Goal: Find specific page/section: Find specific page/section

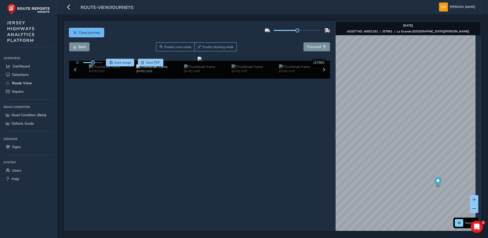
click at [76, 31] on span "Close journey" at bounding box center [75, 33] width 4 height 4
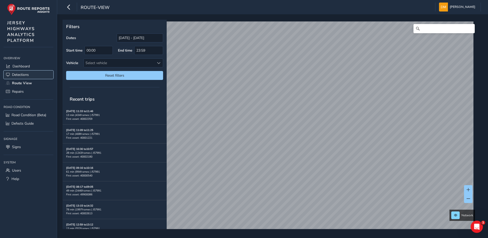
click at [32, 71] on link "Detections" at bounding box center [29, 75] width 50 height 8
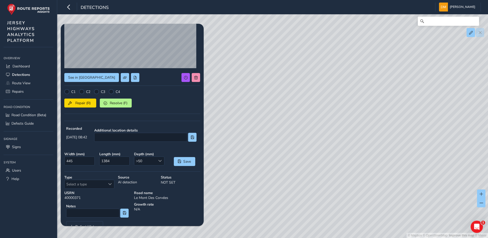
scroll to position [68, 0]
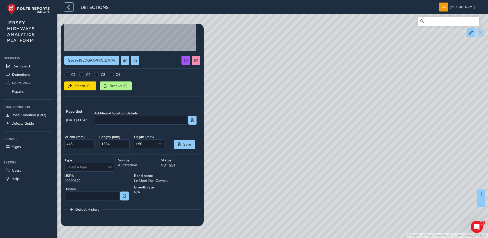
drag, startPoint x: 71, startPoint y: 8, endPoint x: 71, endPoint y: 11, distance: 3.1
click at [71, 9] on icon "button" at bounding box center [68, 7] width 5 height 9
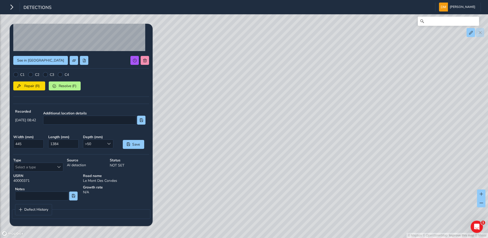
click at [16, 9] on div "Detections" at bounding box center [29, 7] width 44 height 9
click at [14, 10] on button "button" at bounding box center [11, 7] width 9 height 9
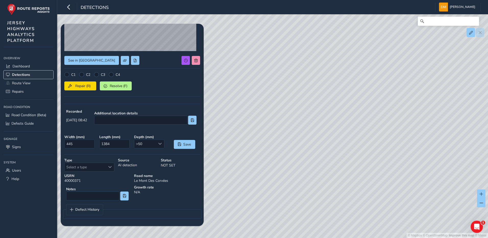
click at [28, 73] on span "Detections" at bounding box center [21, 74] width 18 height 5
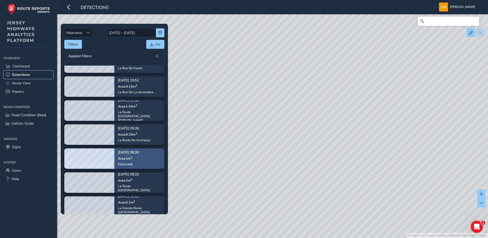
scroll to position [102, 0]
